Goal: Information Seeking & Learning: Learn about a topic

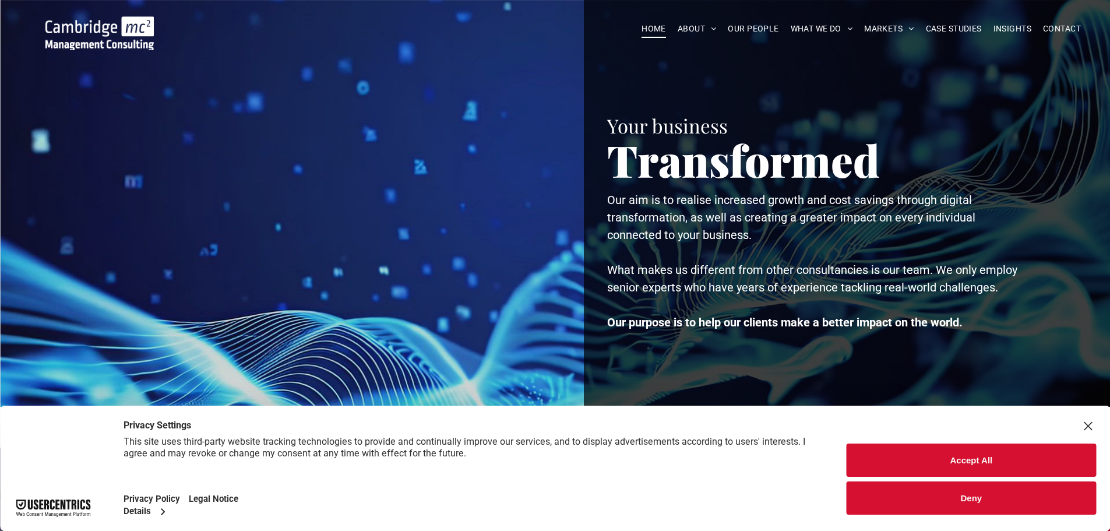
click at [1000, 501] on button "Deny" at bounding box center [971, 497] width 249 height 33
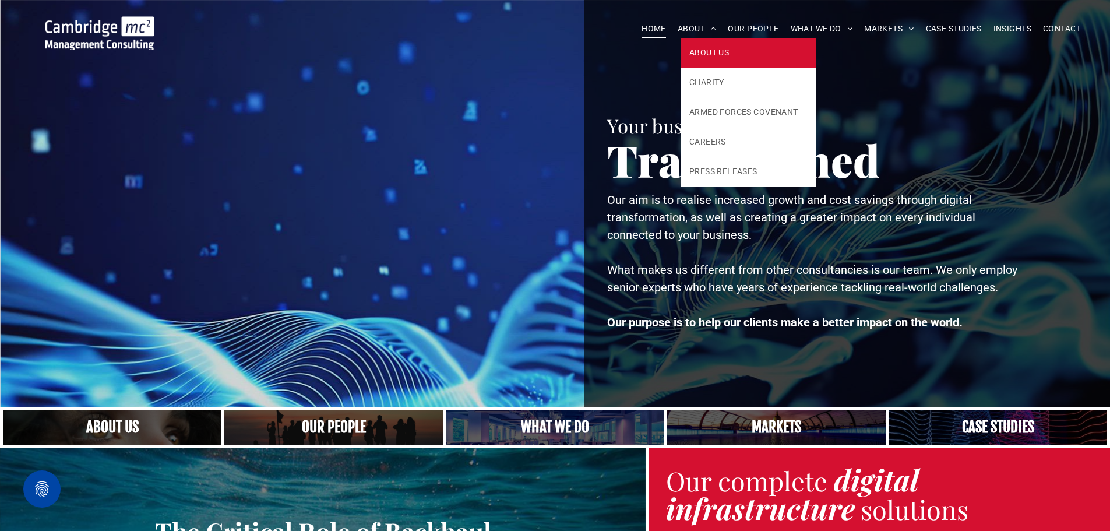
click at [708, 49] on span "ABOUT US" at bounding box center [710, 53] width 40 height 12
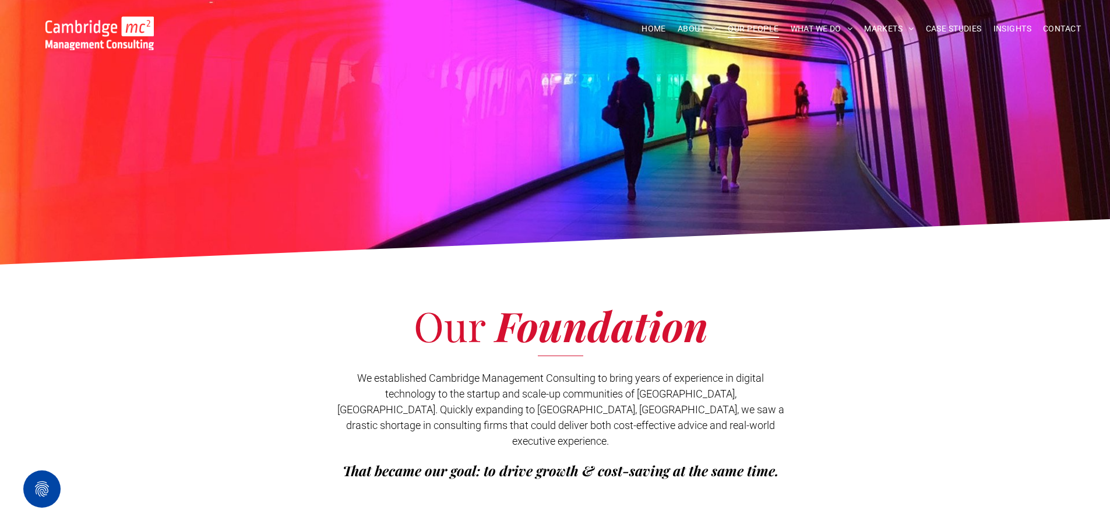
click at [757, 25] on span "OUR PEOPLE" at bounding box center [753, 29] width 51 height 18
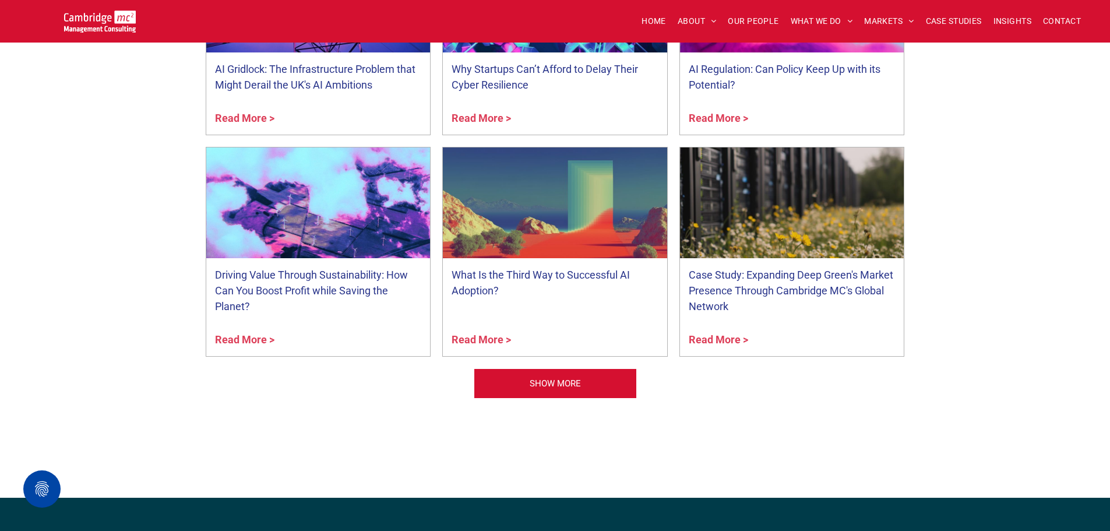
scroll to position [4605, 0]
